Goal: Check status

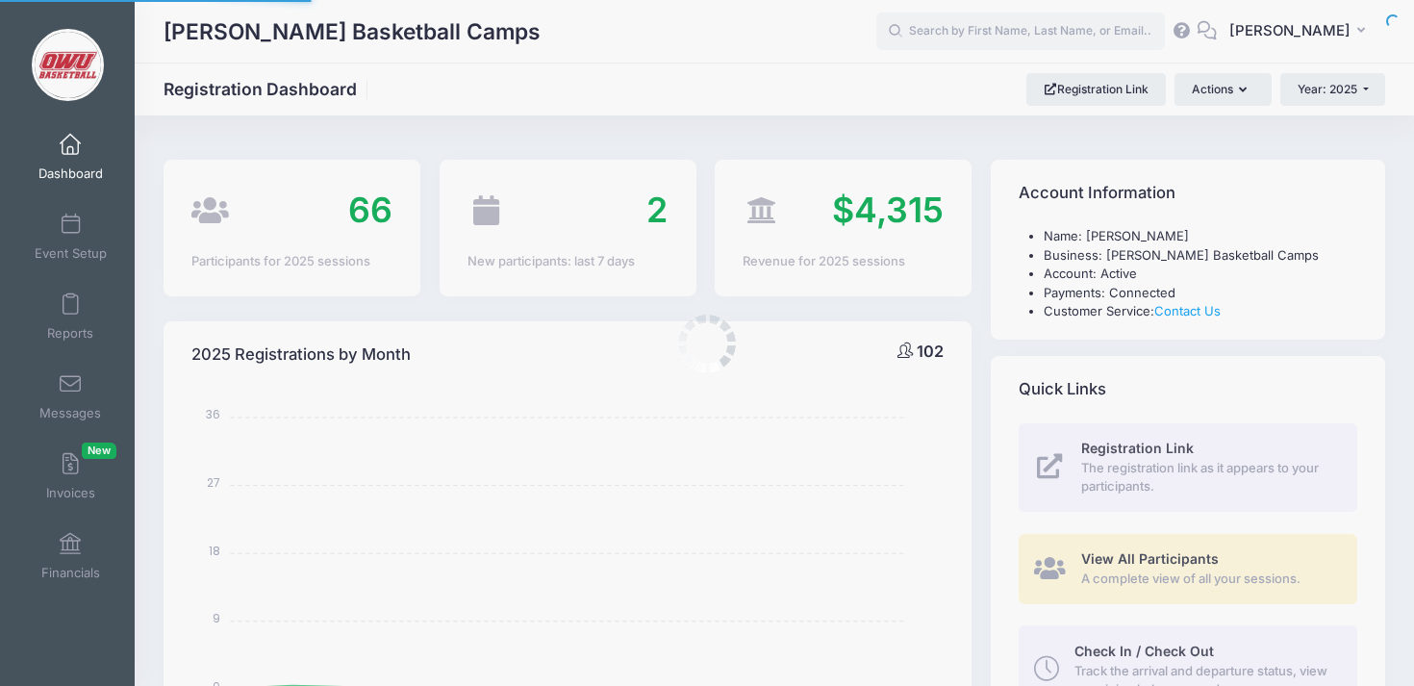
select select
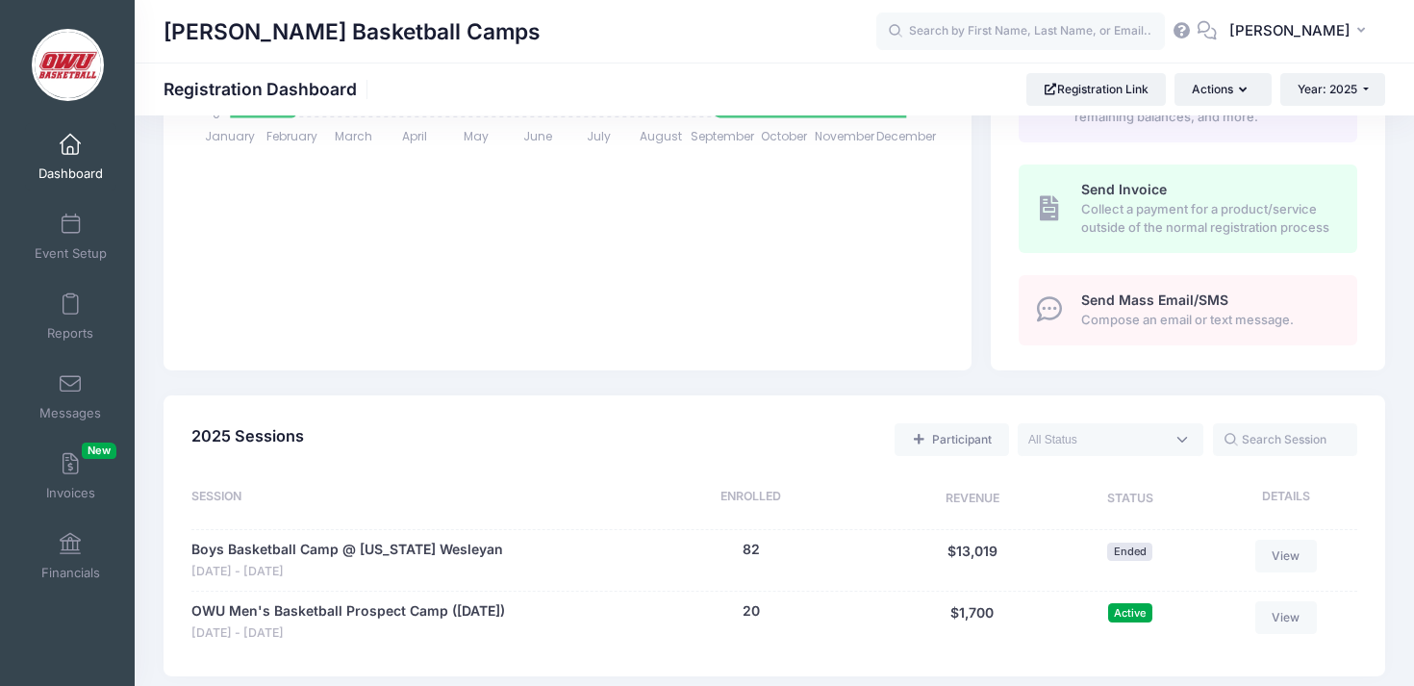
scroll to position [668, 0]
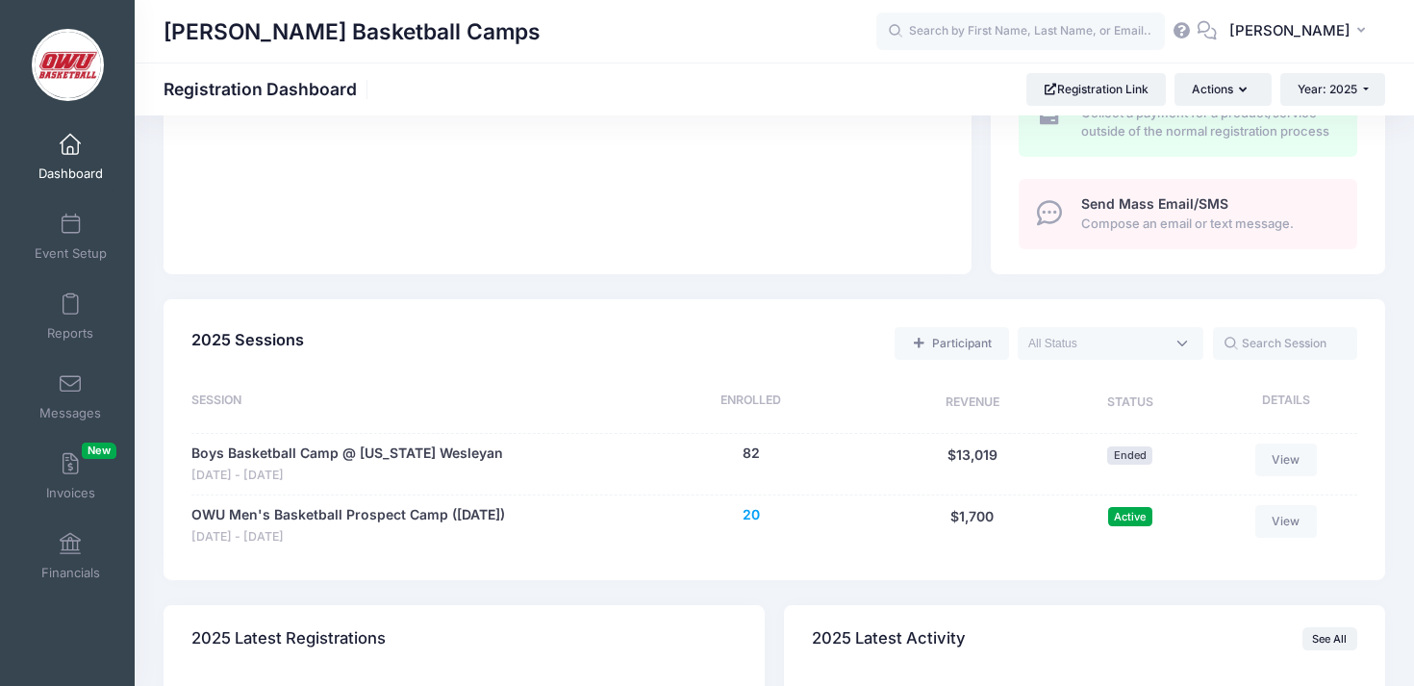
click at [747, 507] on button "20" at bounding box center [750, 515] width 17 height 20
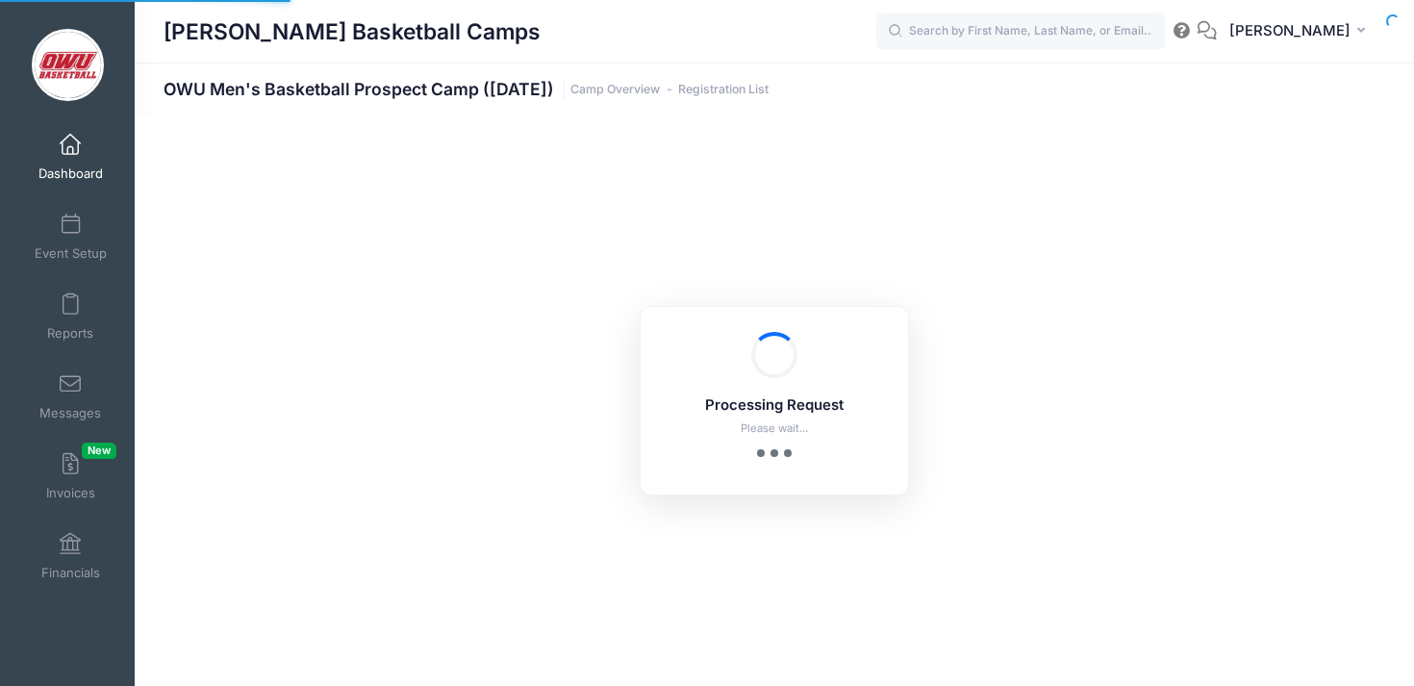
select select "10"
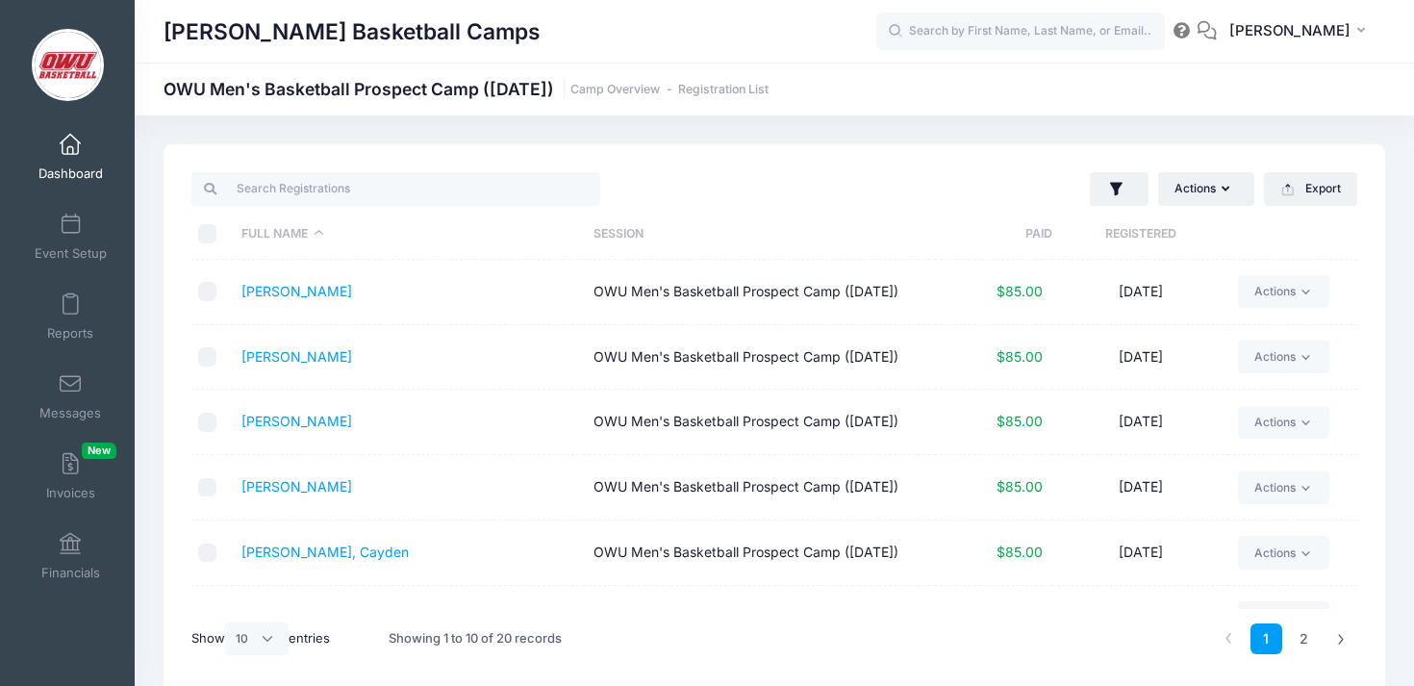
click at [1142, 243] on th "Registered" at bounding box center [1140, 234] width 176 height 51
click at [348, 200] on input "search" at bounding box center [395, 188] width 409 height 33
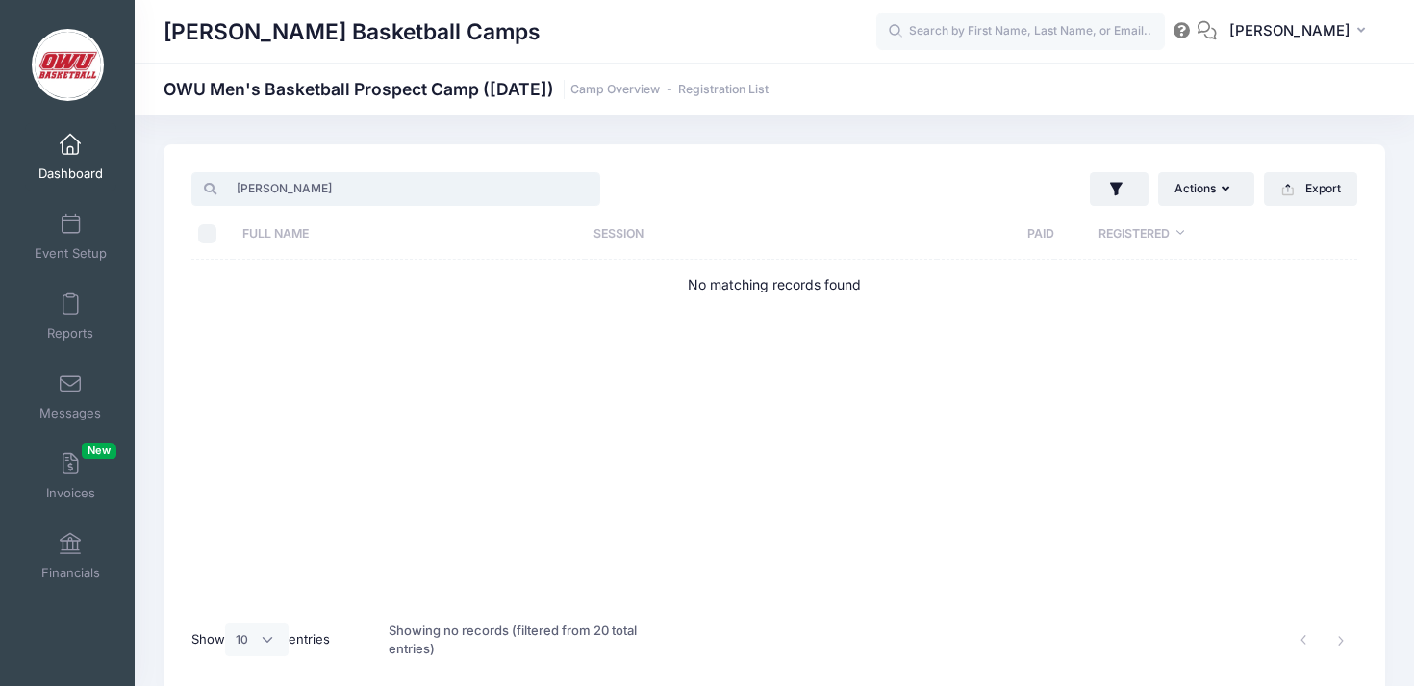
type input "ervin"
click at [582, 186] on input "ervin" at bounding box center [395, 188] width 409 height 33
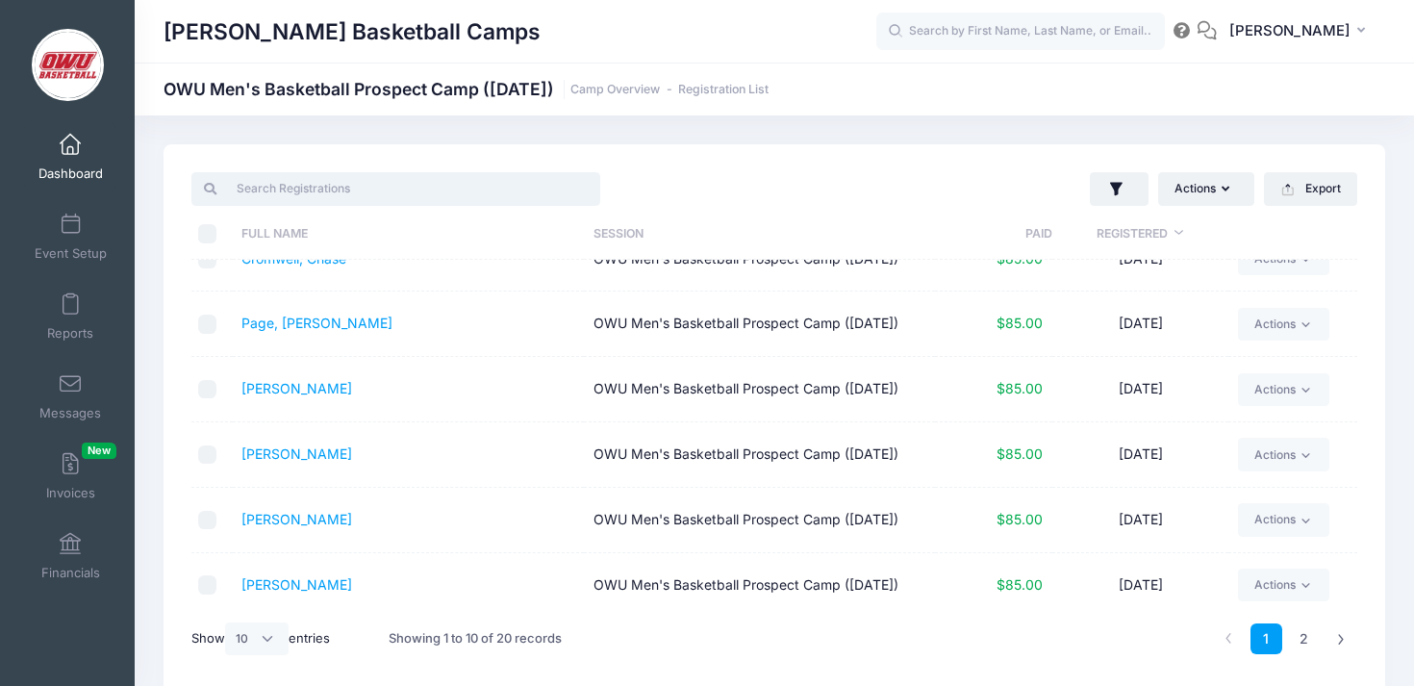
scroll to position [179, 0]
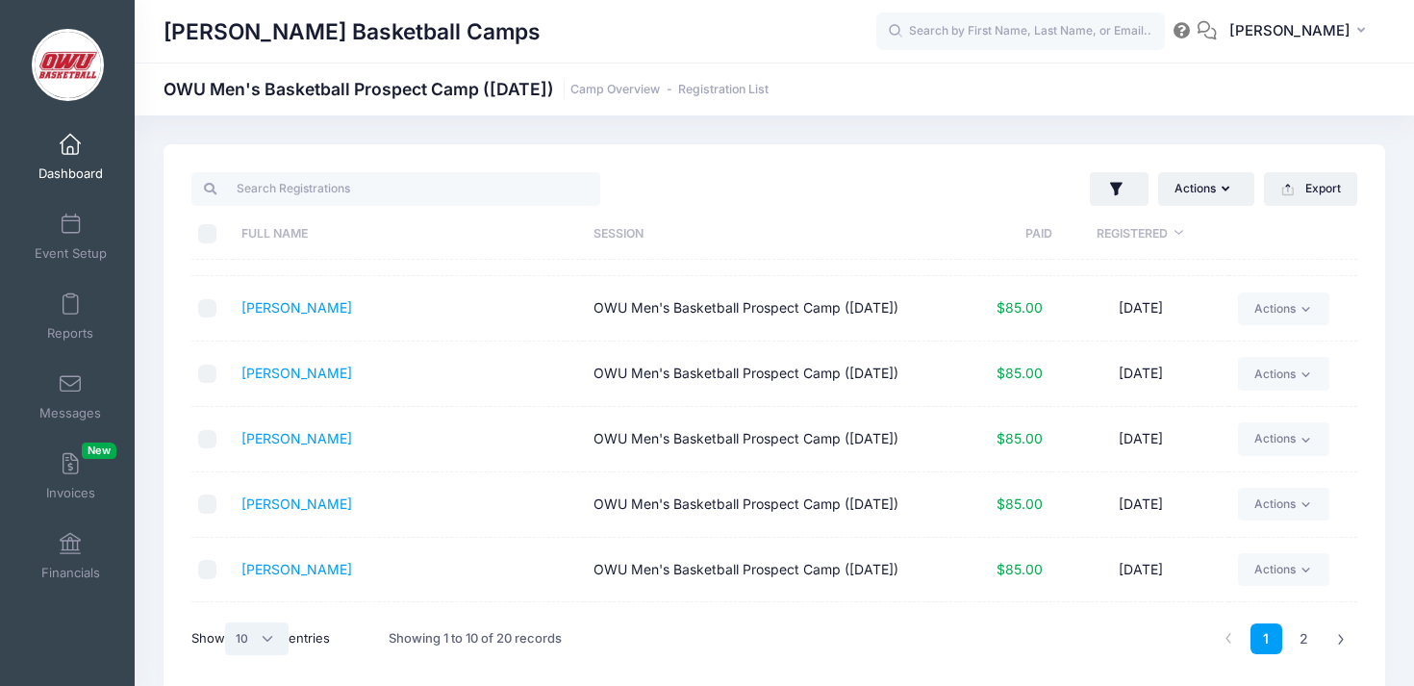
click at [262, 638] on select "All 10 25 50" at bounding box center [256, 638] width 63 height 33
select select "50"
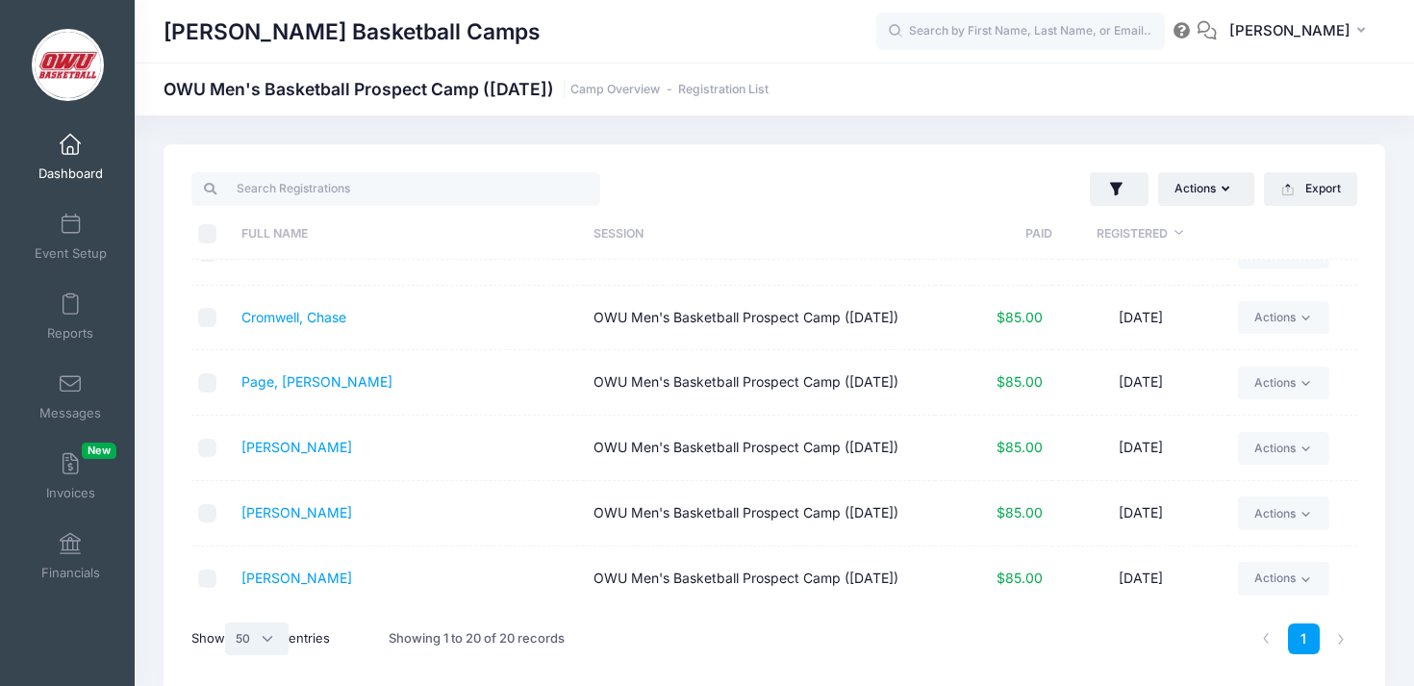
scroll to position [0, 0]
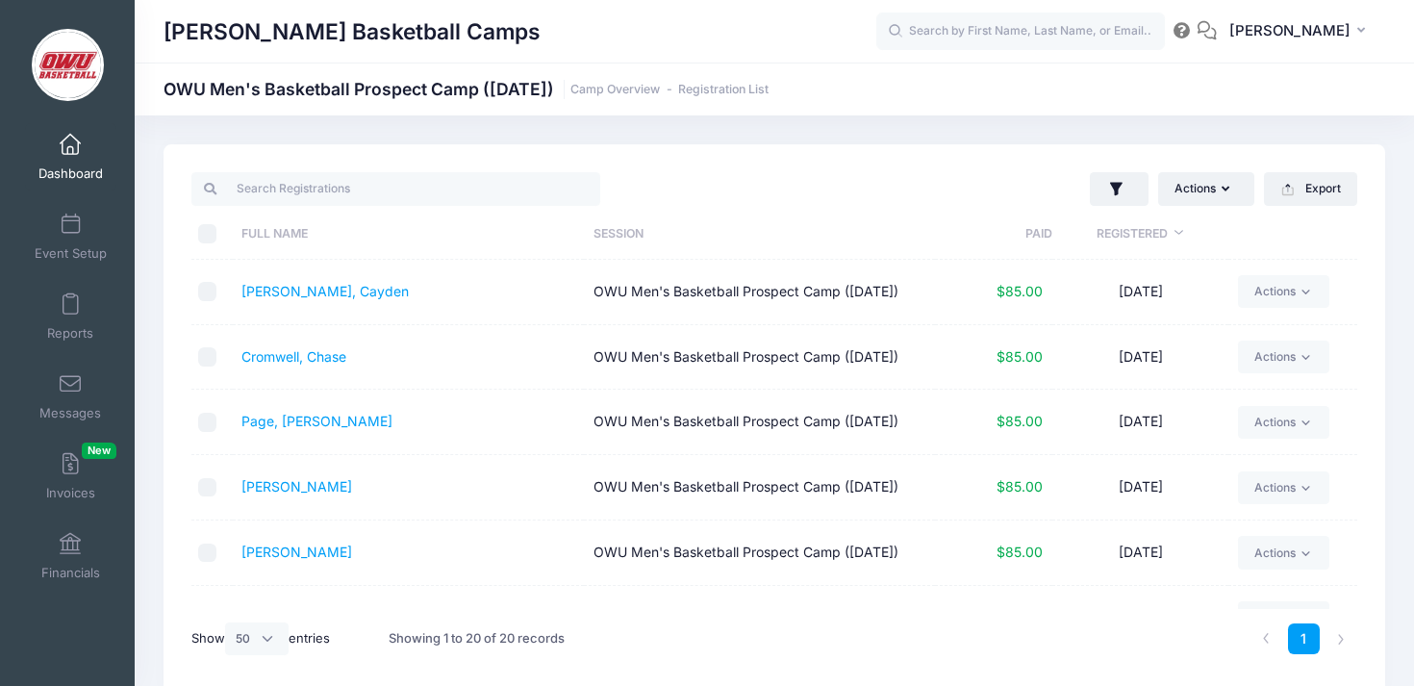
click at [248, 247] on th "Full Name" at bounding box center [408, 234] width 351 height 51
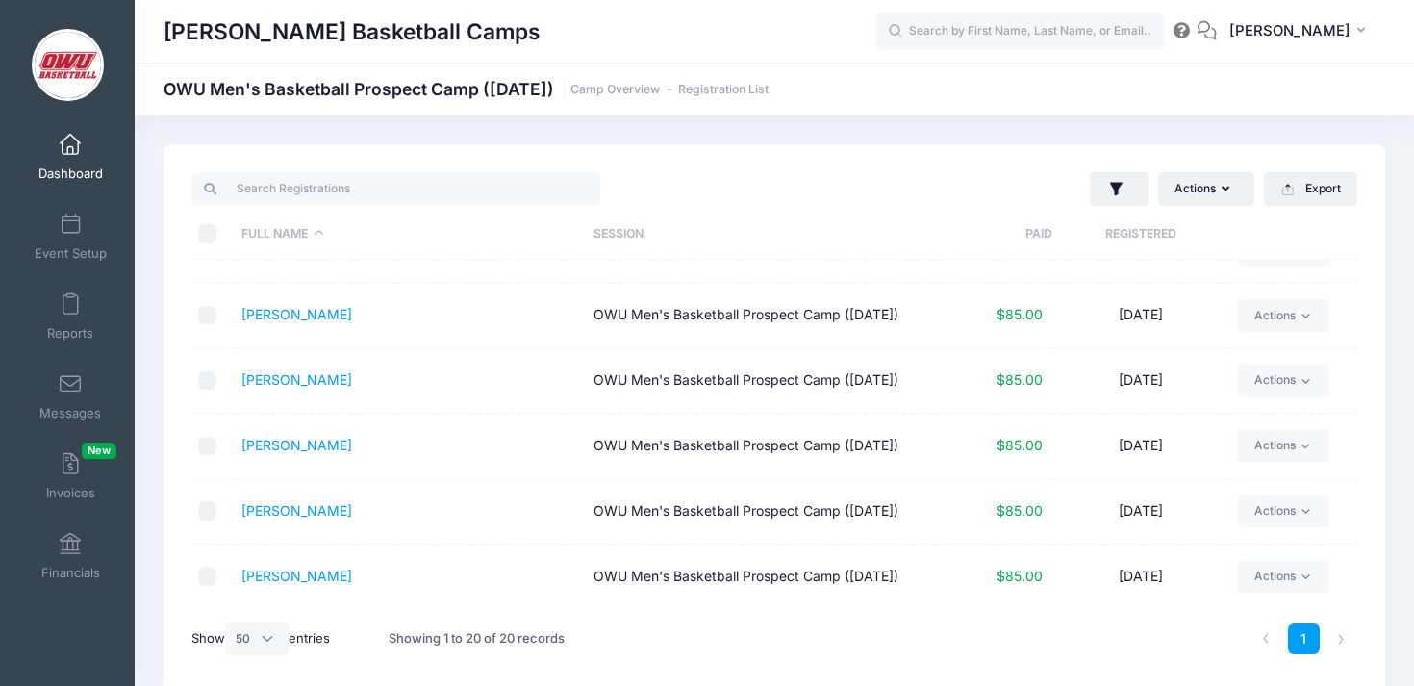
scroll to position [1100, 0]
click at [681, 164] on div "Actions Assign Labels Send Email Send Payment Reminder Send Document Upload Rem…" at bounding box center [773, 418] width 1221 height 549
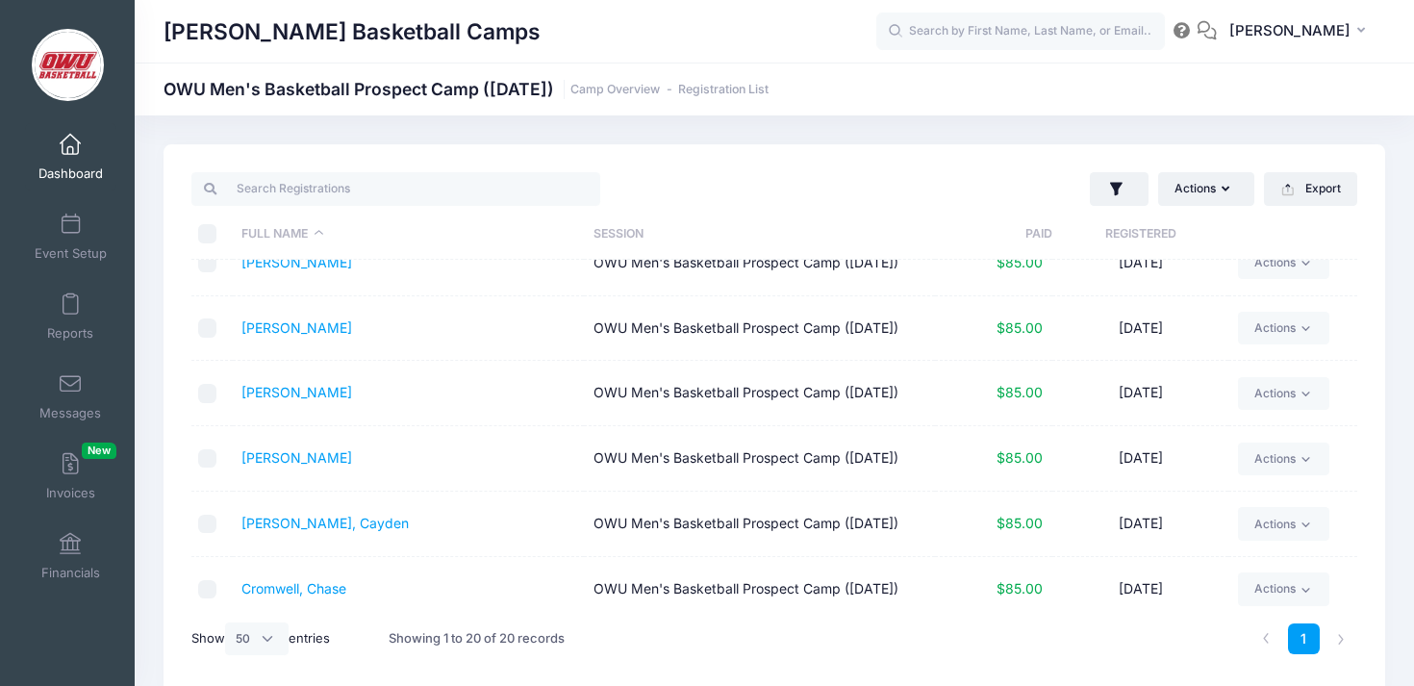
scroll to position [0, 0]
